Goal: Use online tool/utility

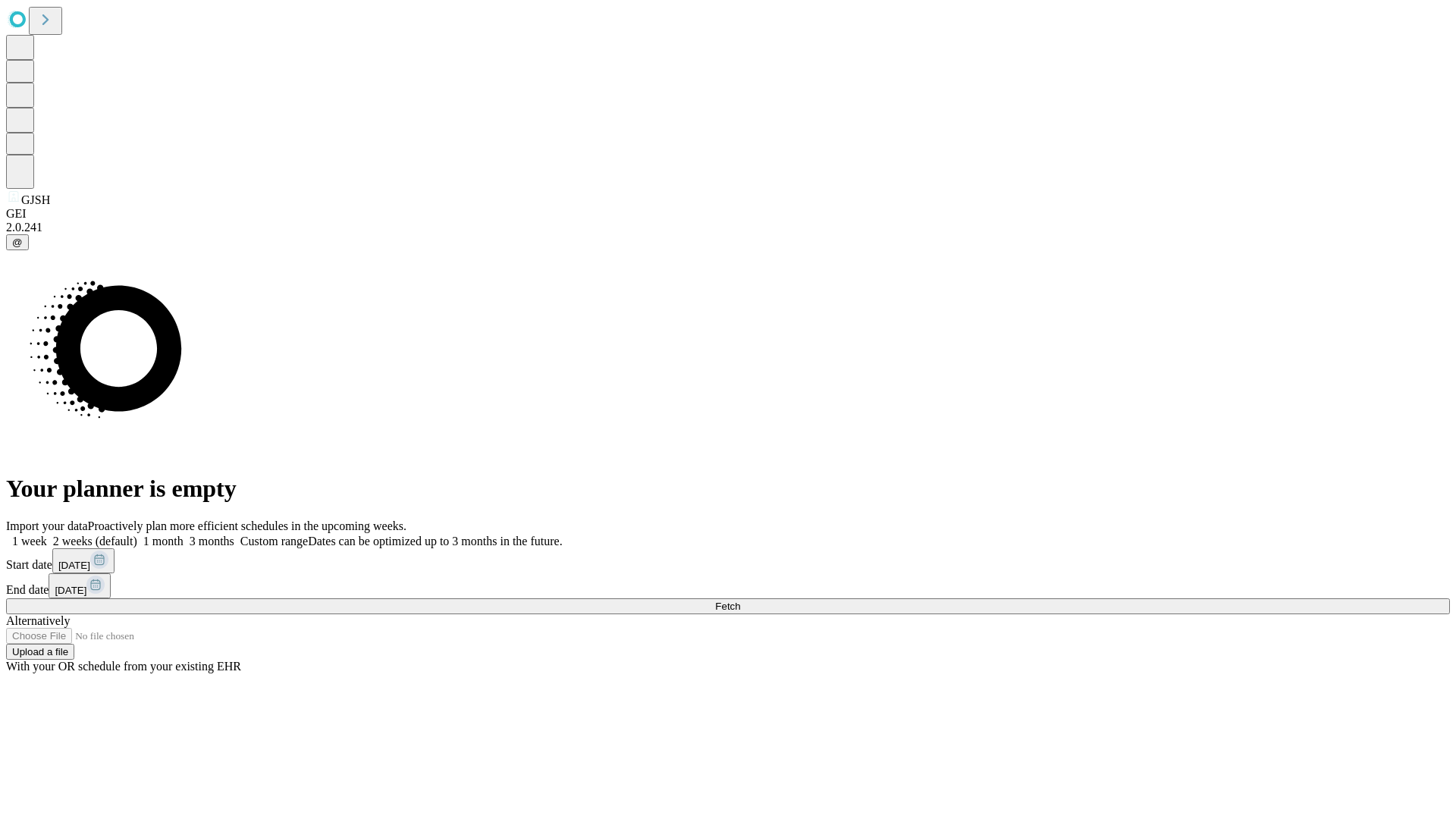
click at [740, 601] on span "Fetch" at bounding box center [728, 607] width 25 height 11
